Goal: Transaction & Acquisition: Book appointment/travel/reservation

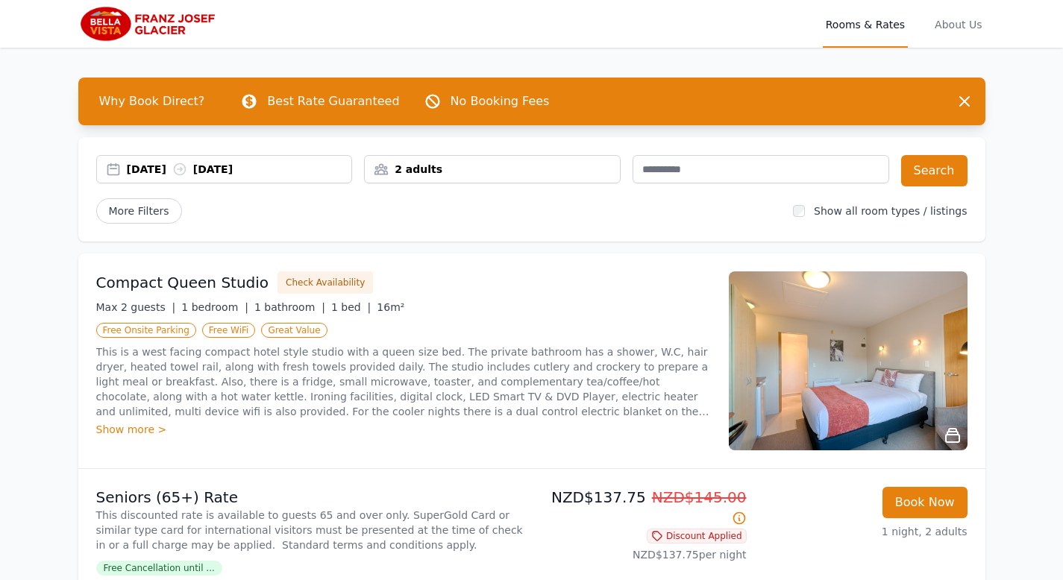
click at [186, 170] on div "[DATE] [DATE]" at bounding box center [239, 169] width 225 height 15
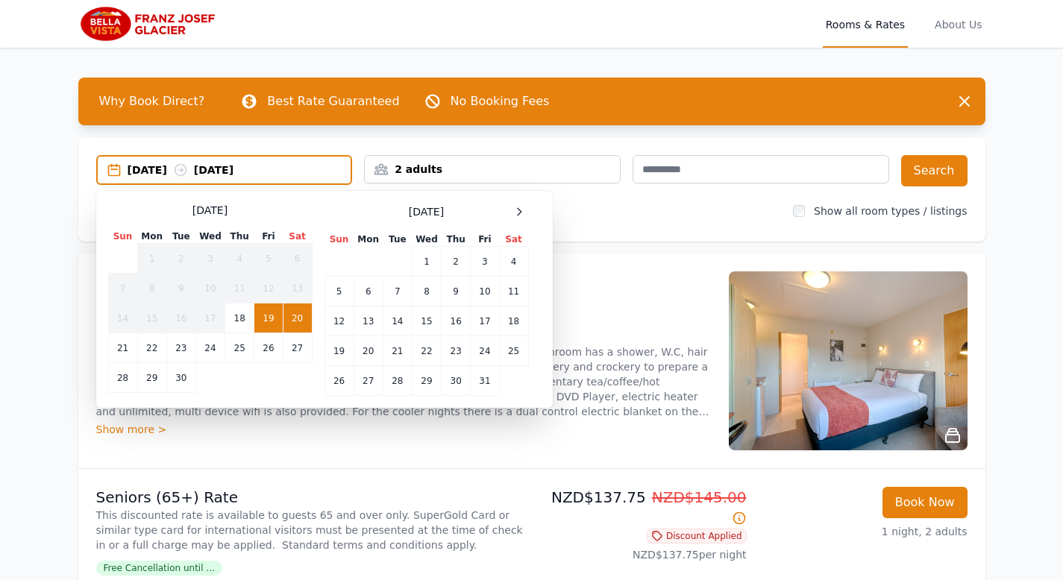
click at [186, 170] on div "[DATE] [DATE]" at bounding box center [240, 170] width 224 height 15
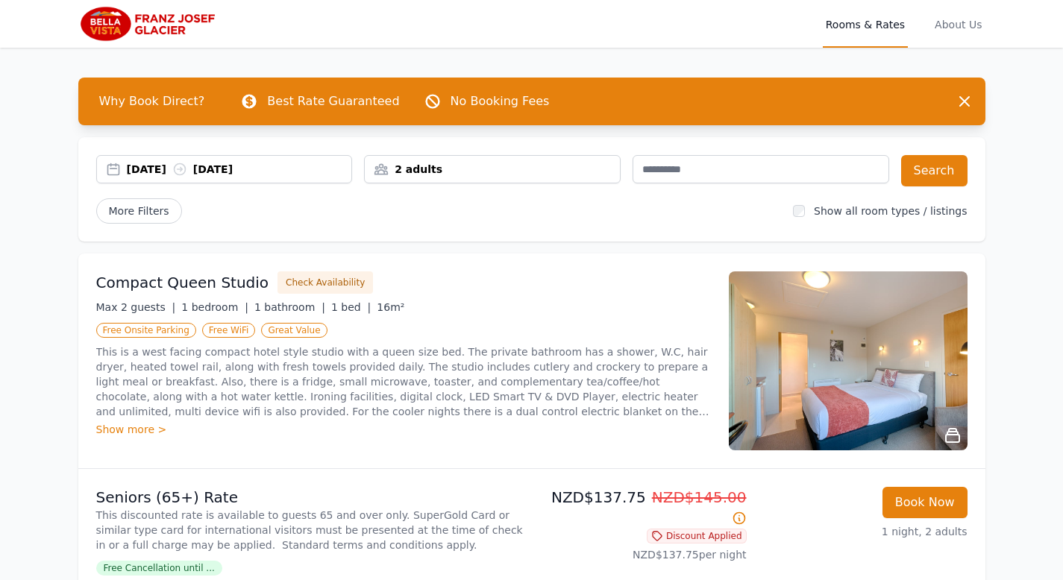
click at [186, 170] on div "[DATE] [DATE]" at bounding box center [239, 169] width 225 height 15
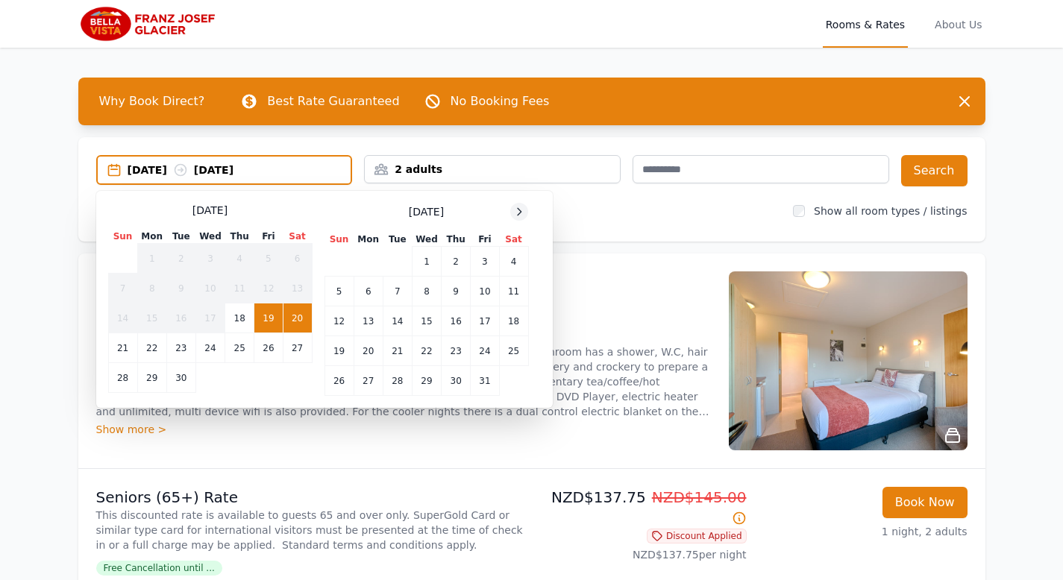
click at [527, 207] on div at bounding box center [519, 212] width 18 height 18
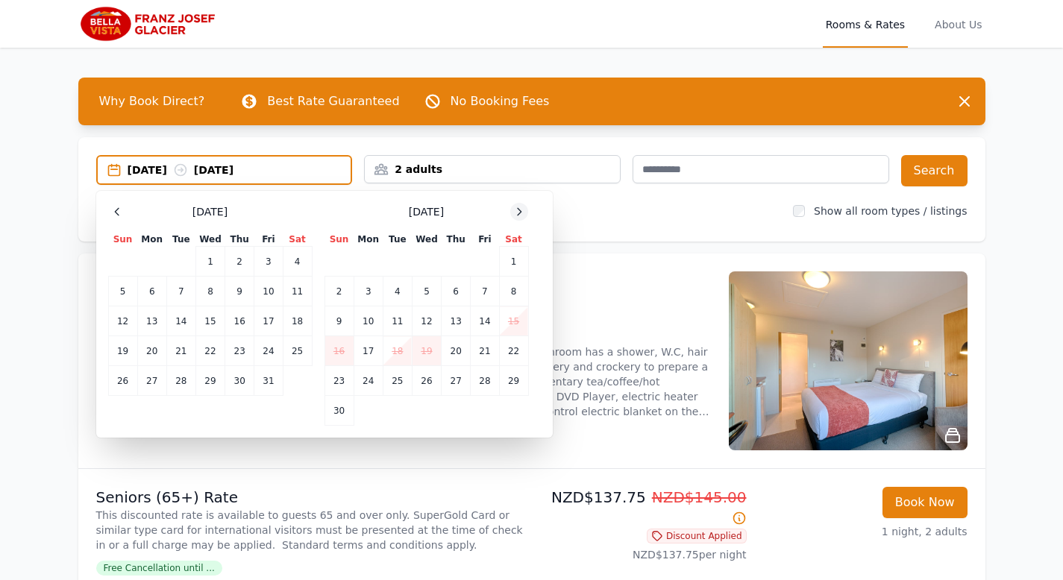
click at [527, 207] on div at bounding box center [519, 212] width 18 height 18
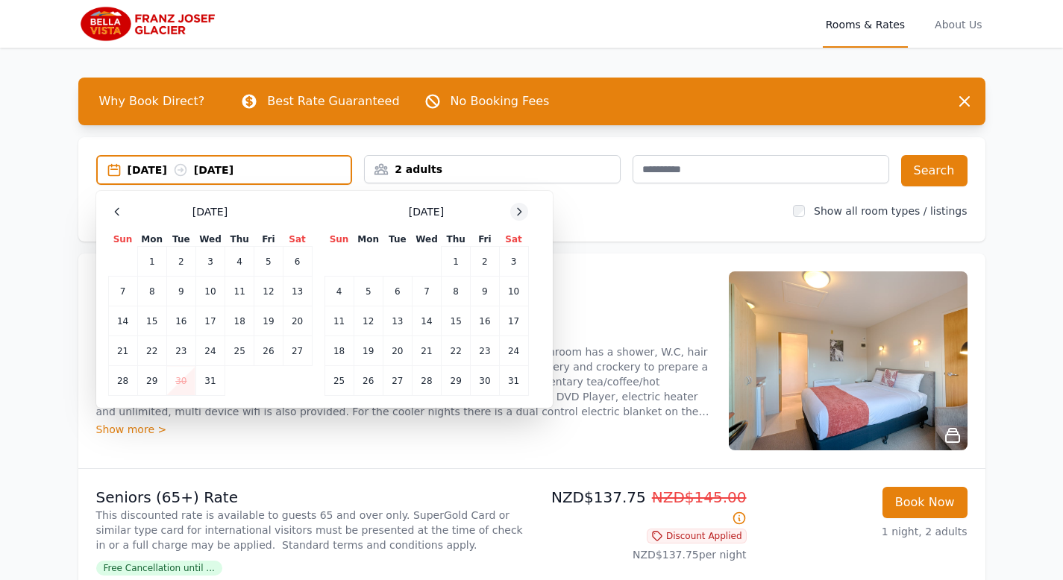
click at [527, 207] on div at bounding box center [519, 212] width 18 height 18
click at [518, 319] on td "21" at bounding box center [513, 322] width 29 height 30
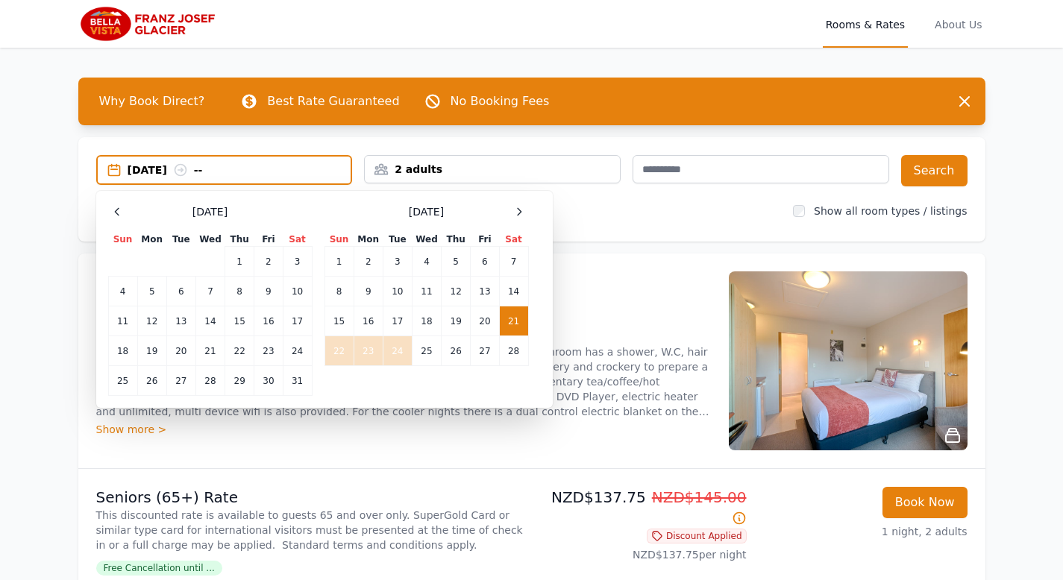
click at [399, 349] on td "24" at bounding box center [397, 351] width 29 height 30
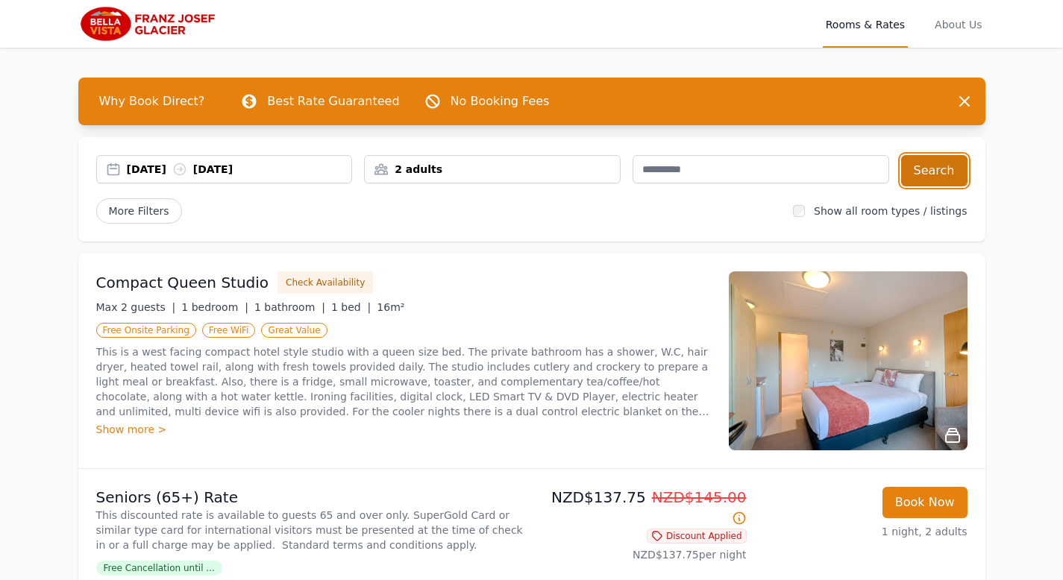
click at [933, 172] on button "Search" at bounding box center [934, 170] width 66 height 31
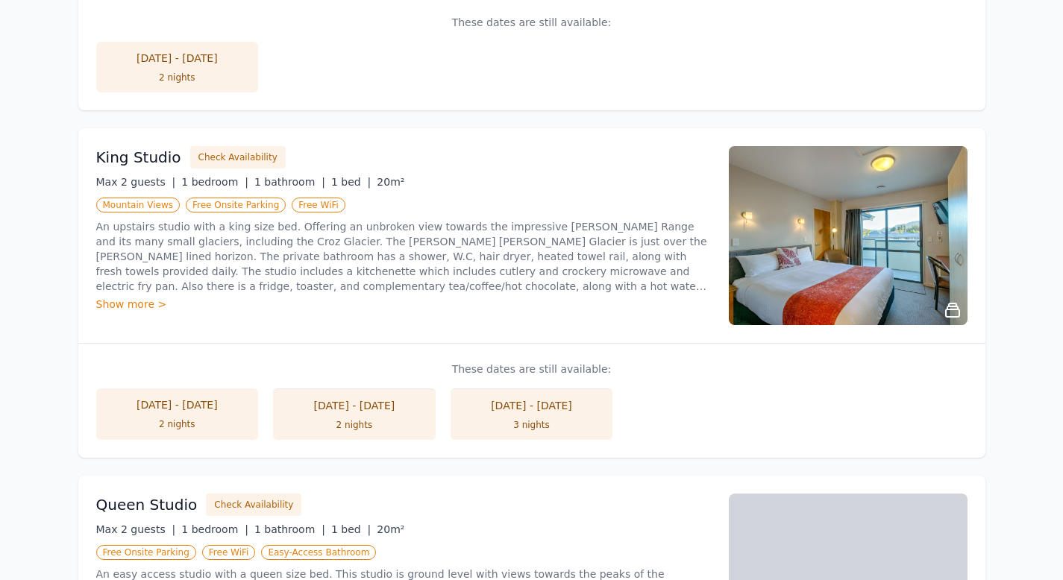
scroll to position [839, 0]
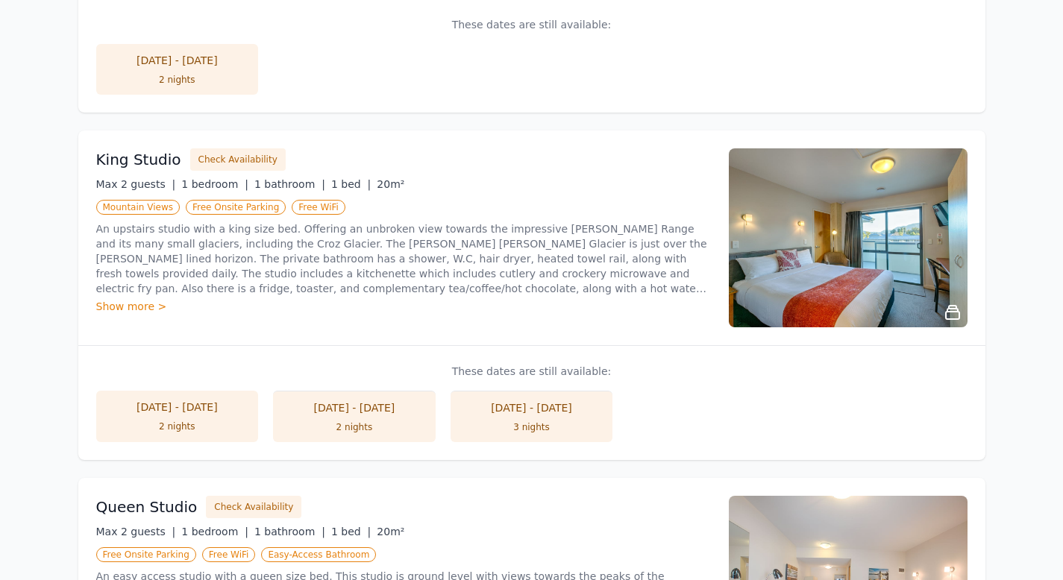
click at [403, 420] on li "23 Feb - 25 Feb 2 nights" at bounding box center [354, 416] width 163 height 51
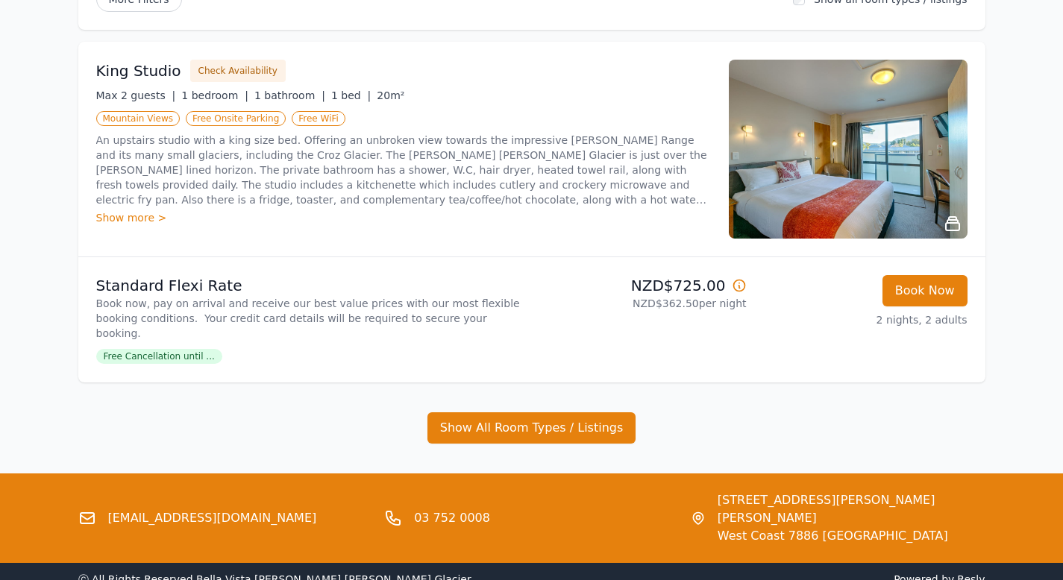
scroll to position [213, 0]
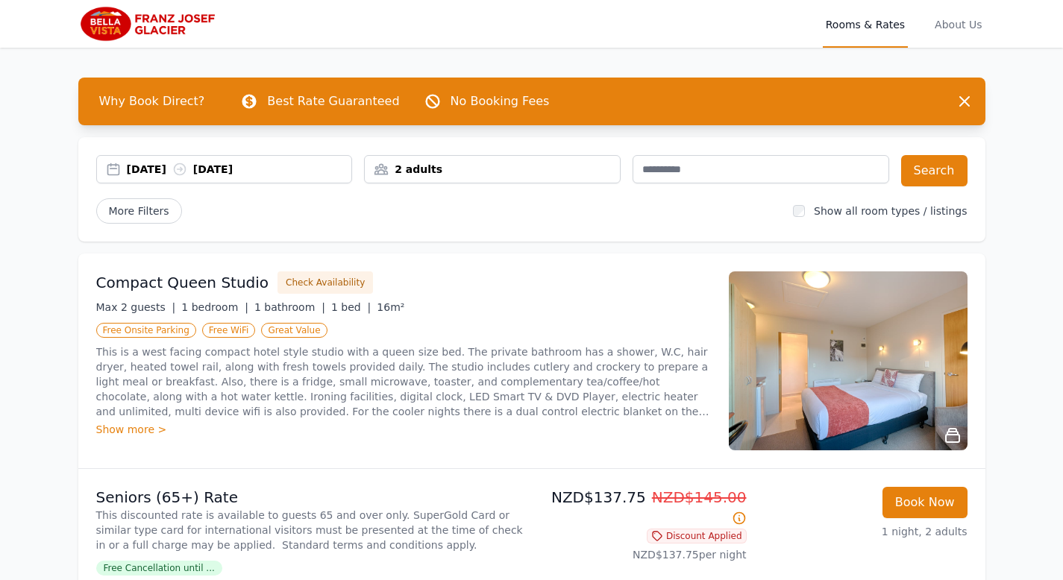
click at [313, 169] on div "[DATE] [DATE]" at bounding box center [239, 169] width 225 height 15
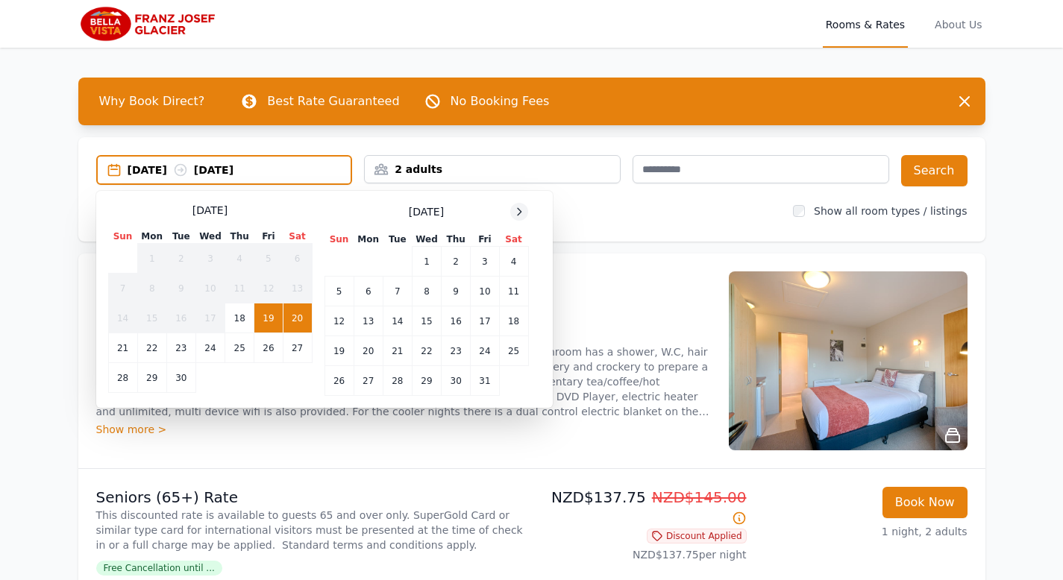
click at [524, 210] on icon at bounding box center [519, 212] width 12 height 12
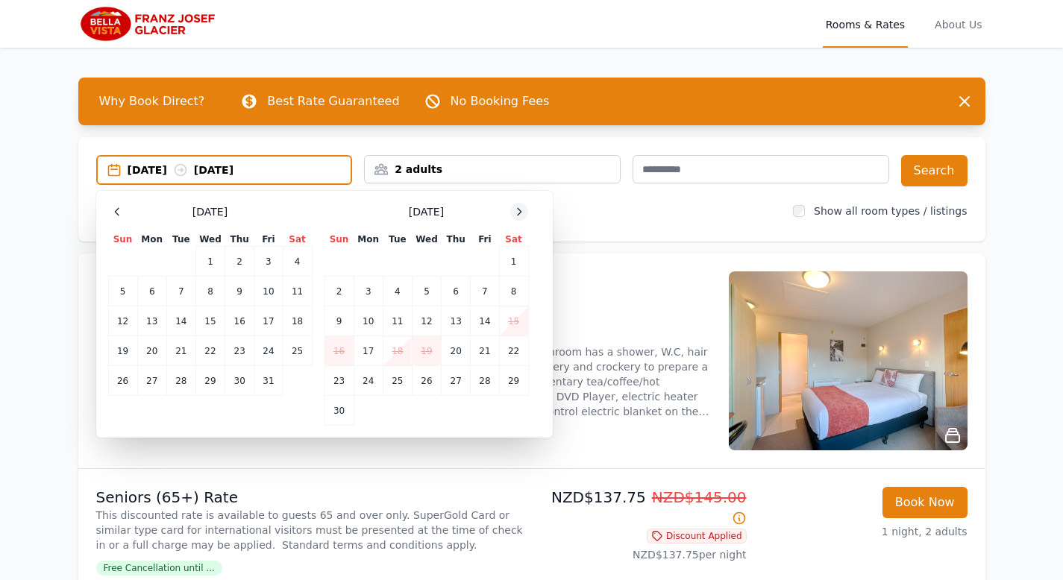
click at [524, 210] on icon at bounding box center [519, 212] width 12 height 12
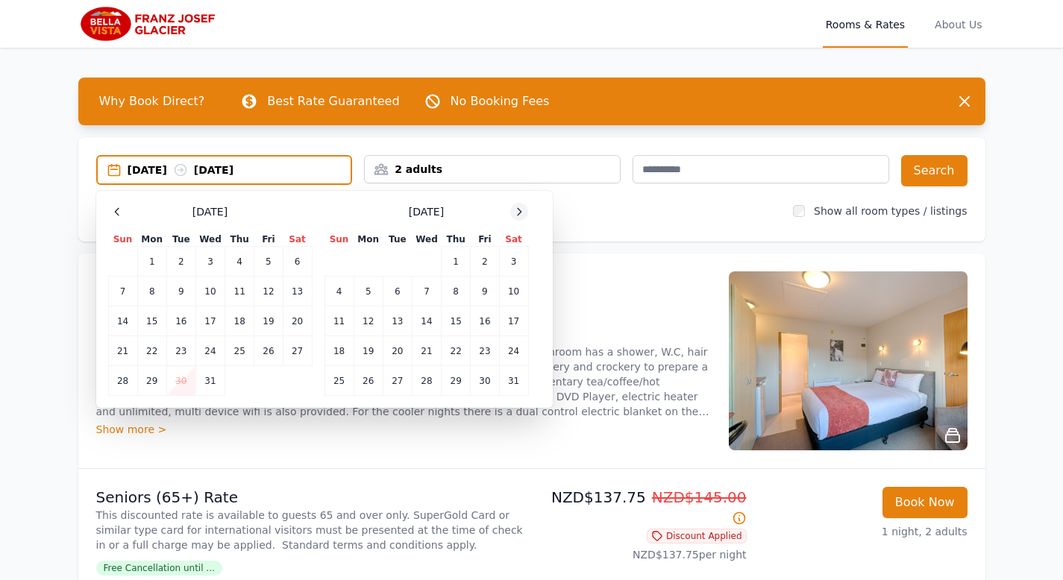
click at [524, 210] on icon at bounding box center [519, 212] width 12 height 12
click at [516, 316] on td "21" at bounding box center [513, 322] width 29 height 30
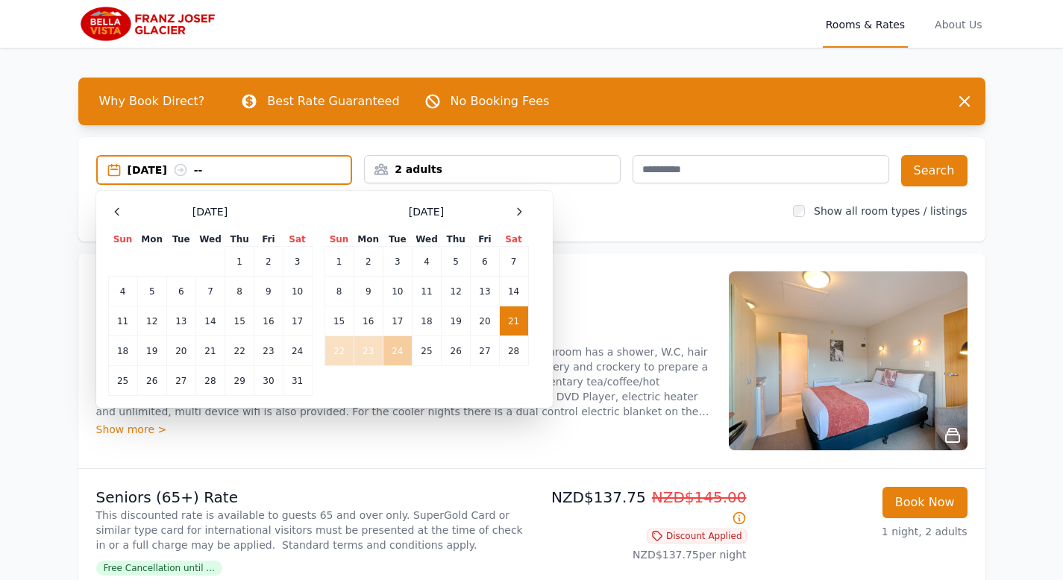
click at [396, 354] on td "24" at bounding box center [397, 351] width 29 height 30
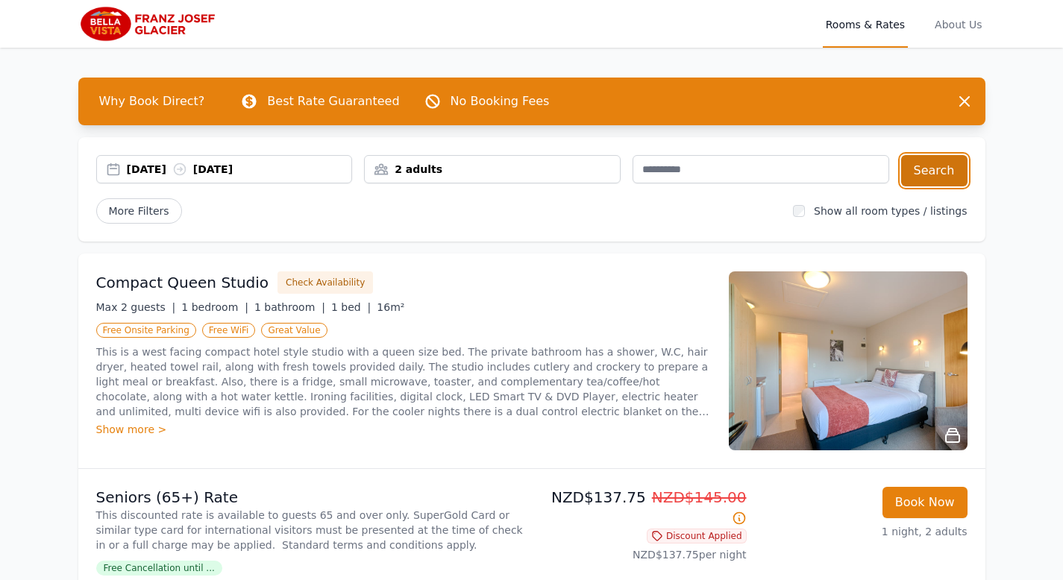
click at [929, 173] on button "Search" at bounding box center [934, 170] width 66 height 31
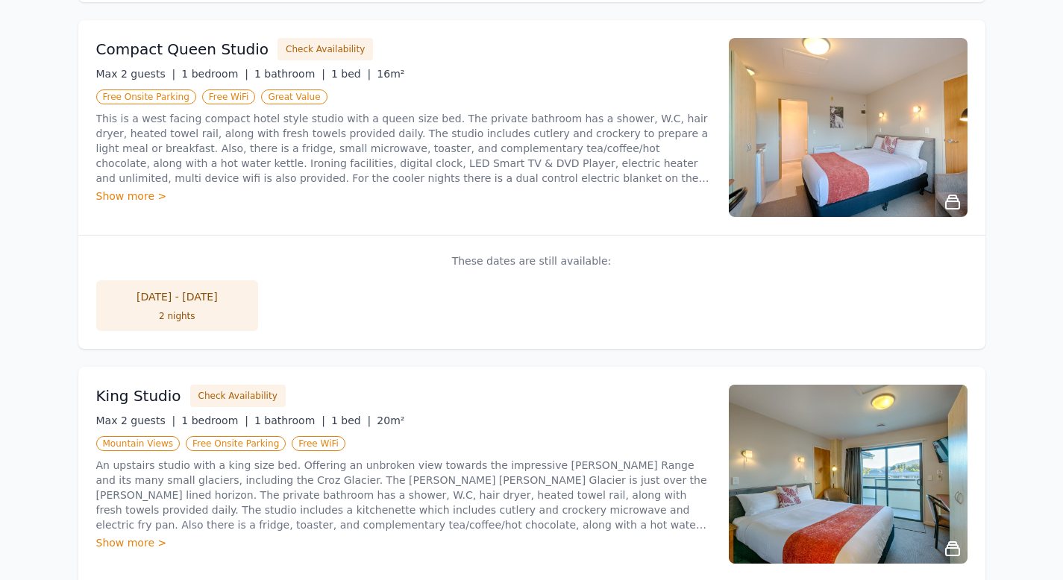
scroll to position [606, 0]
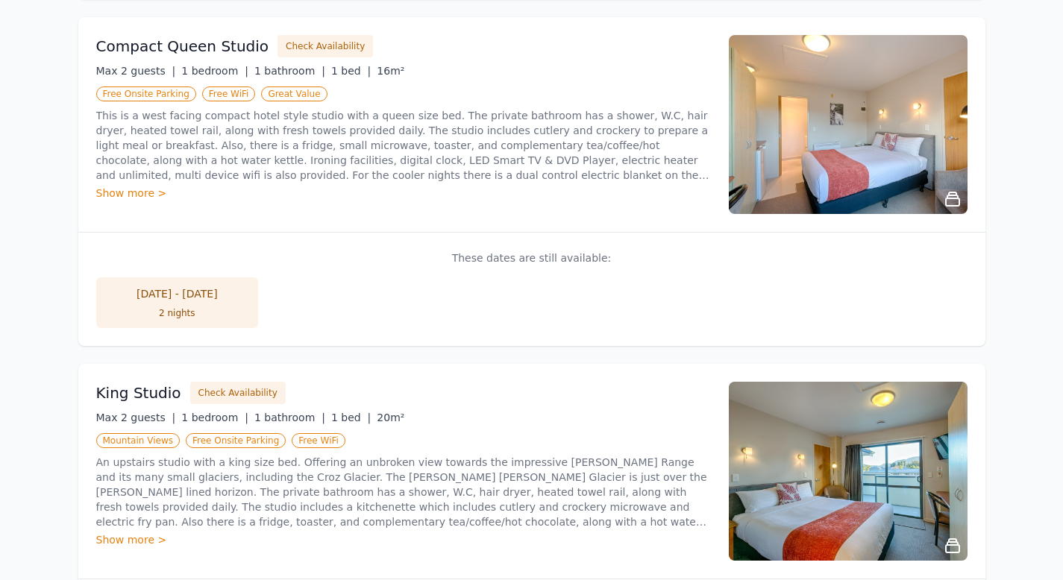
click at [929, 173] on img at bounding box center [848, 124] width 239 height 179
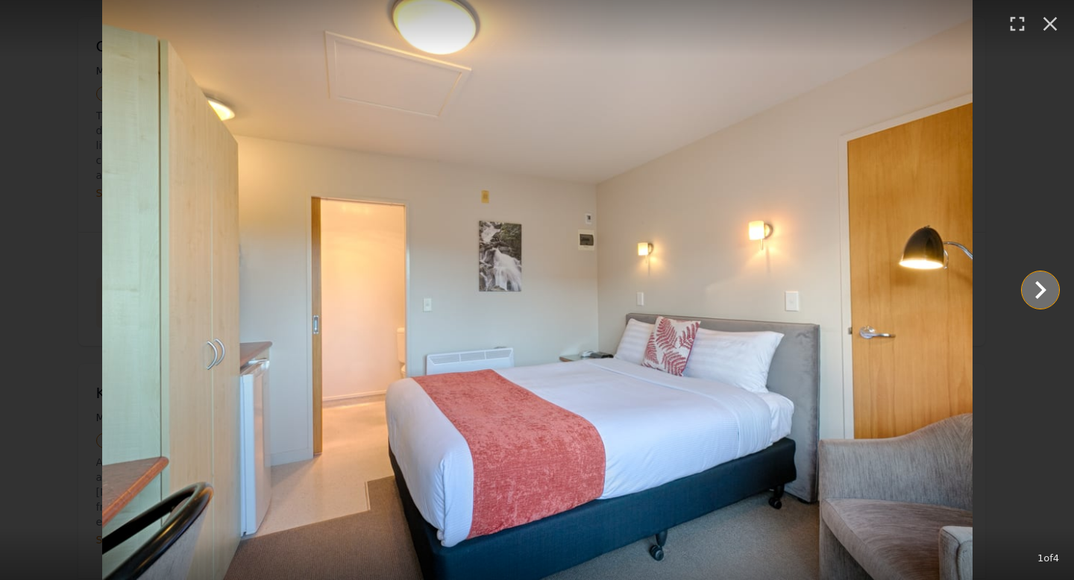
click at [1043, 288] on icon "Show slide 2 of 4" at bounding box center [1040, 290] width 11 height 18
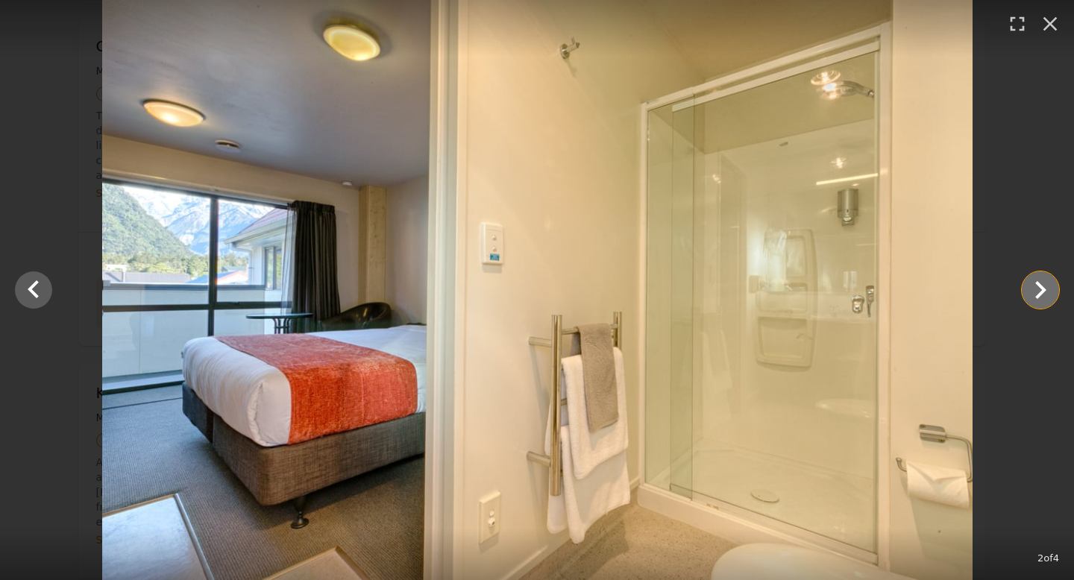
click at [1043, 288] on icon "Show slide 3 of 4" at bounding box center [1040, 290] width 11 height 18
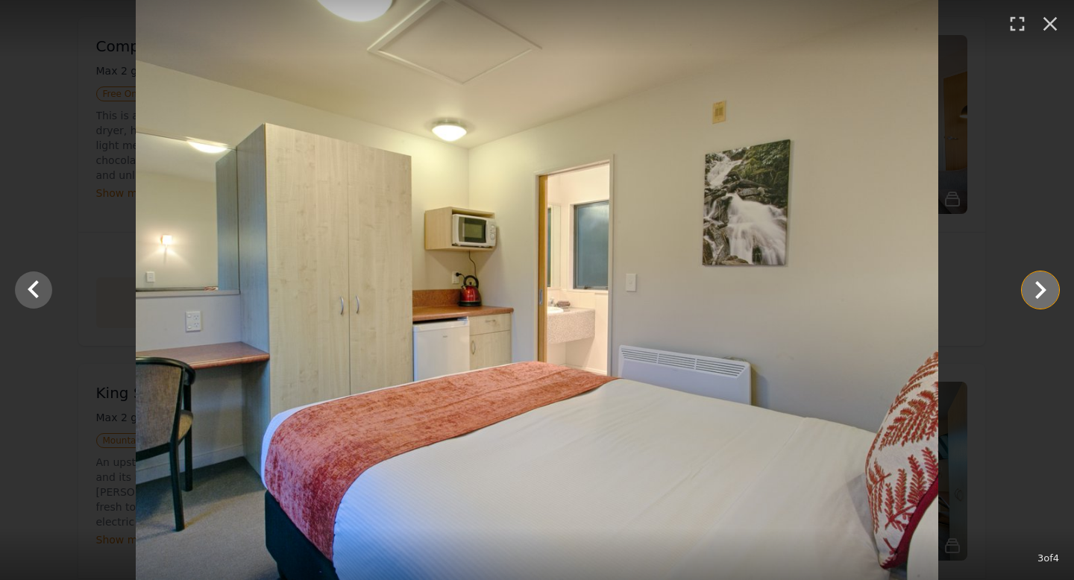
click at [1043, 288] on icon "Show slide 4 of 4" at bounding box center [1040, 290] width 11 height 18
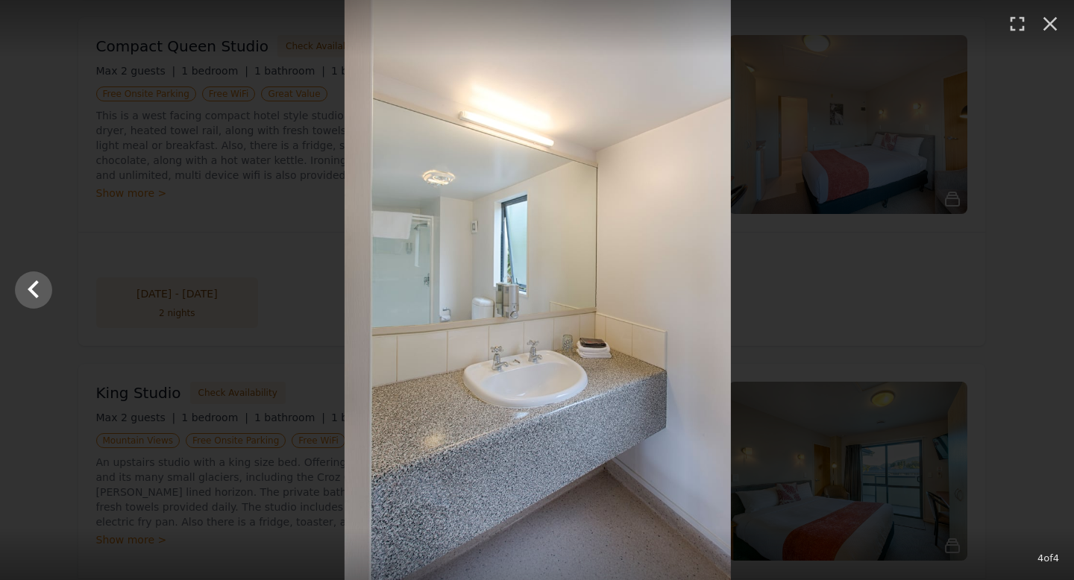
click at [1043, 288] on div at bounding box center [538, 290] width 1074 height 580
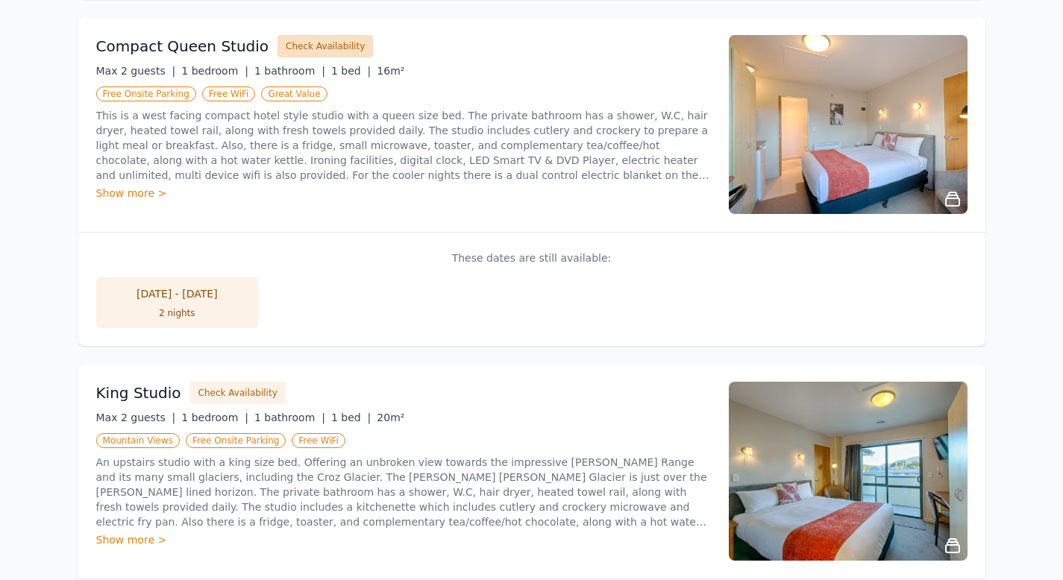
click at [313, 53] on button "Check Availability" at bounding box center [325, 46] width 95 height 22
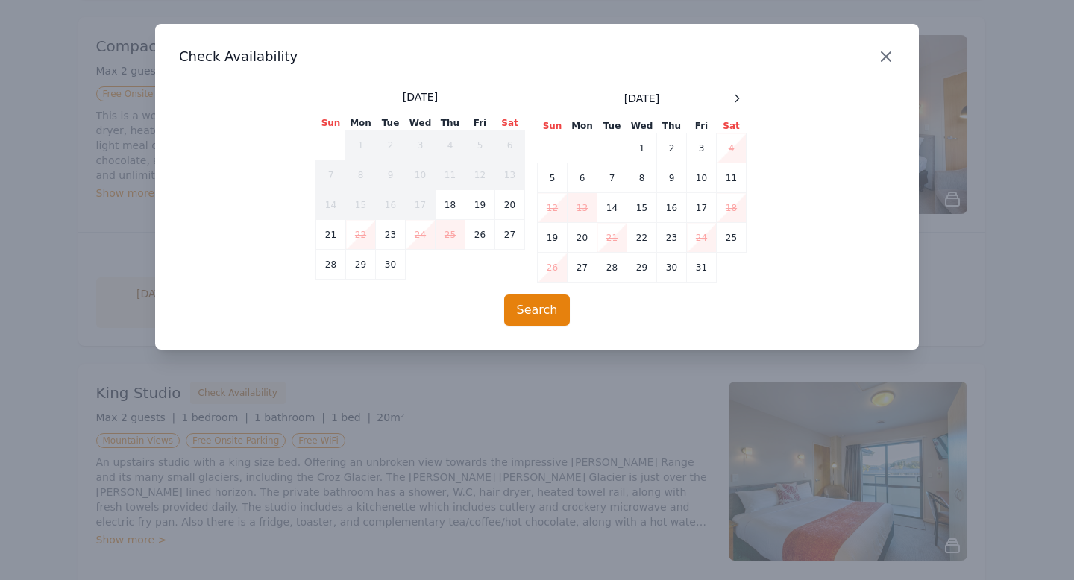
click at [884, 59] on icon "button" at bounding box center [886, 57] width 18 height 18
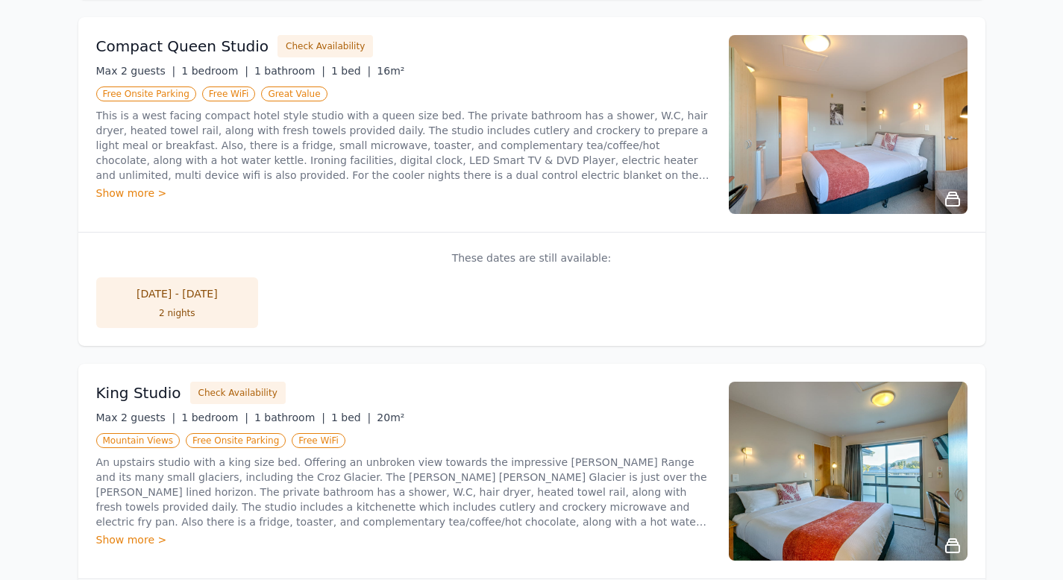
click at [216, 302] on li "[DATE] - [DATE] 2 nights" at bounding box center [177, 303] width 163 height 51
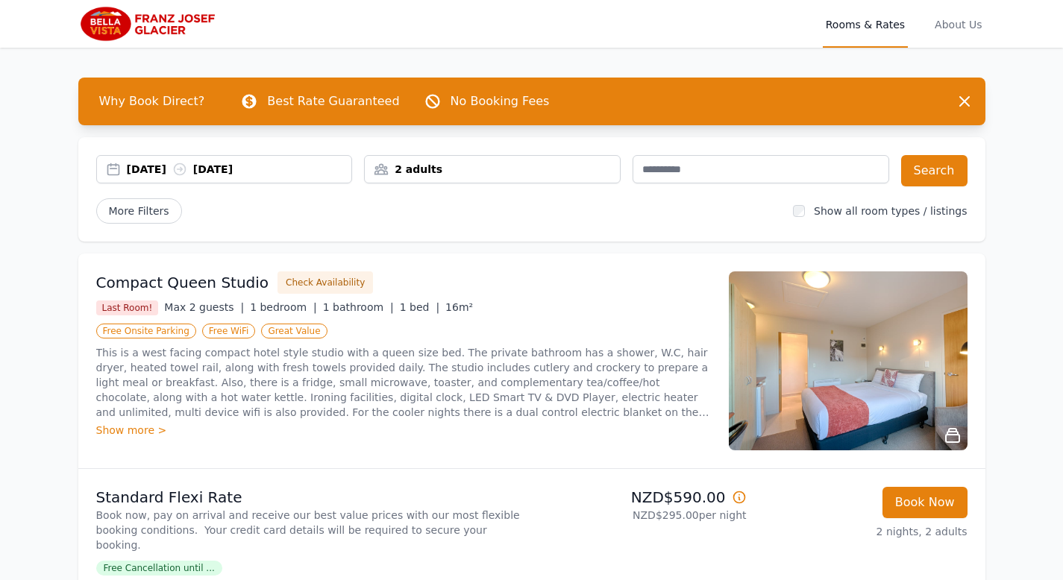
click at [195, 561] on span "Free Cancellation until ..." at bounding box center [159, 568] width 126 height 15
